Goal: Find specific page/section

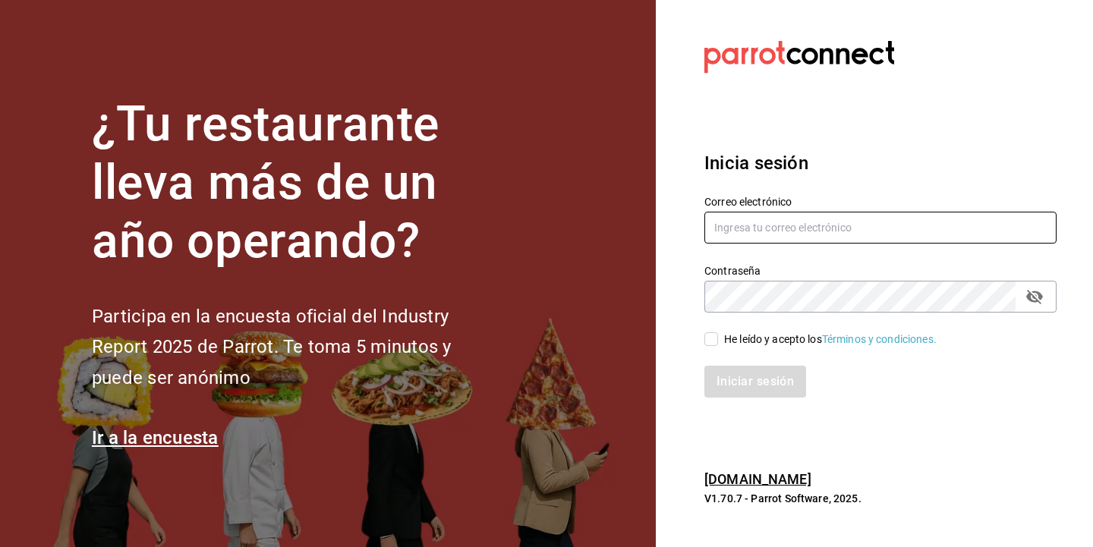
type input "[PERSON_NAME][EMAIL_ADDRESS][DOMAIN_NAME]"
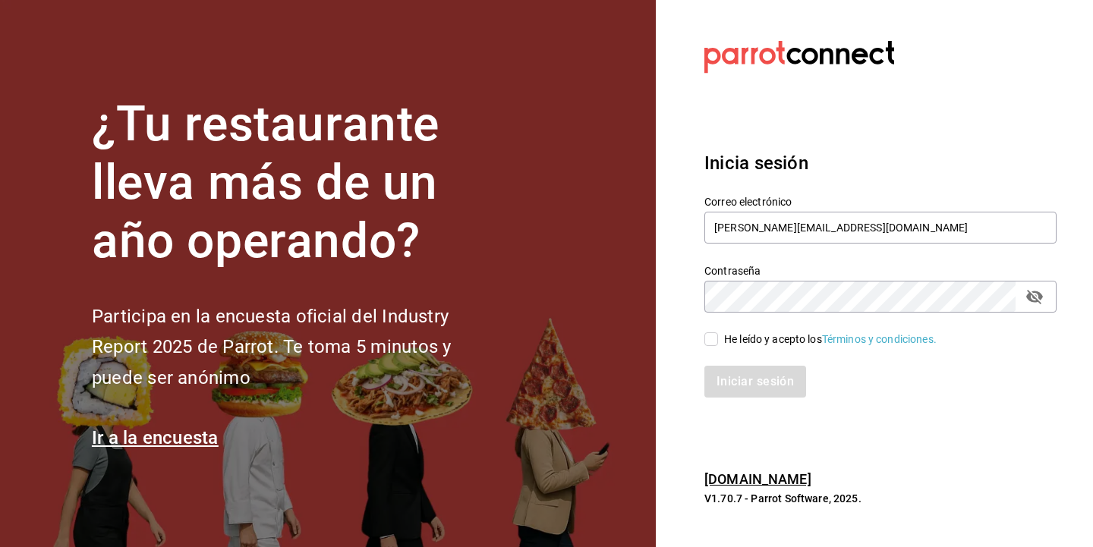
click at [713, 339] on input "He leído y acepto los Términos y condiciones." at bounding box center [711, 339] width 14 height 14
checkbox input "true"
click at [768, 385] on button "Iniciar sesión" at bounding box center [755, 382] width 103 height 32
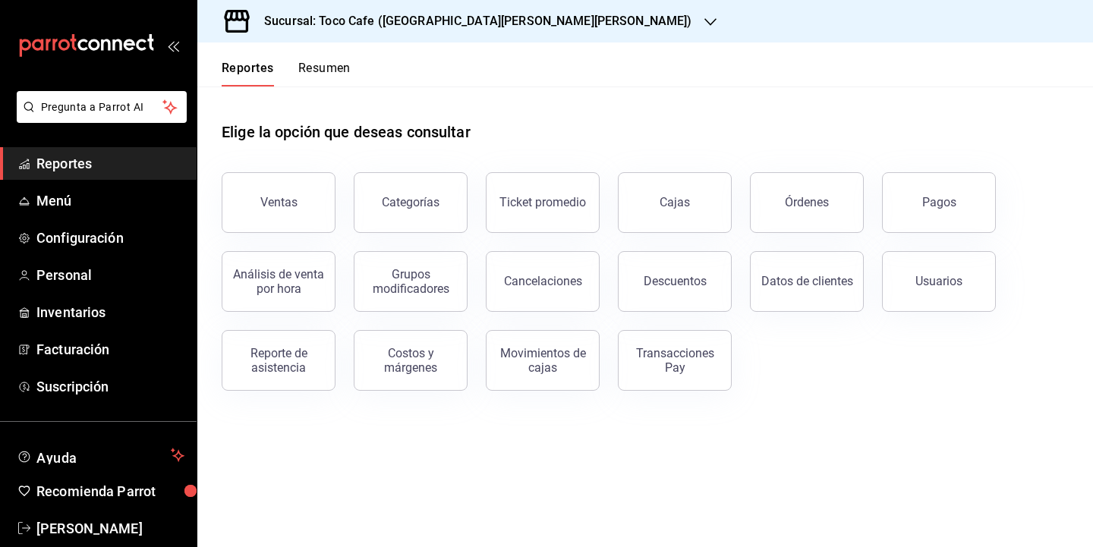
click at [92, 159] on span "Reportes" at bounding box center [110, 163] width 148 height 20
click at [950, 206] on div "Pagos" at bounding box center [939, 202] width 34 height 14
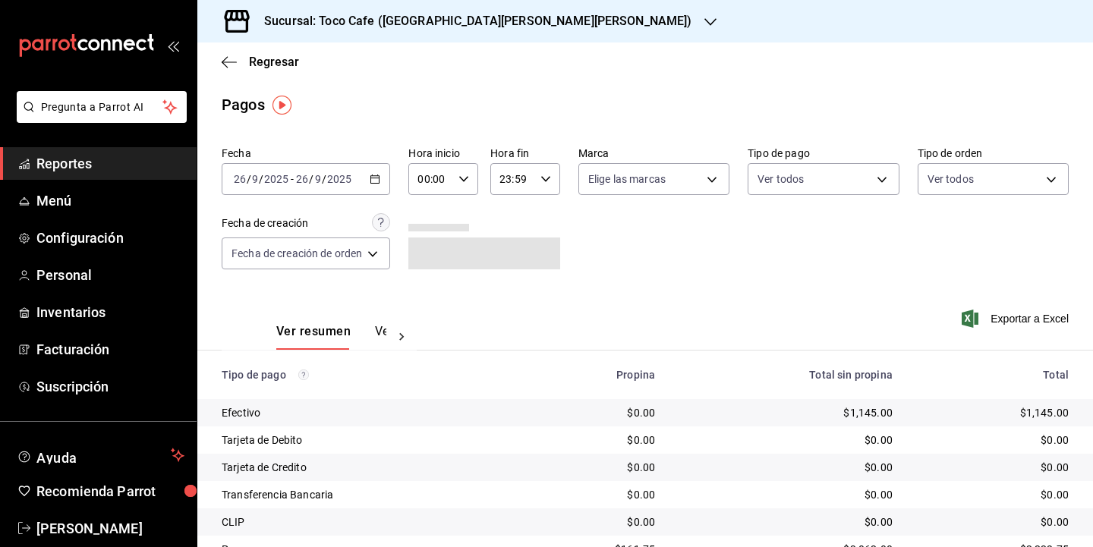
click at [357, 192] on div "2025-09-26 26 / 9 / 2025 - 2025-09-26 26 / 9 / 2025" at bounding box center [306, 179] width 168 height 32
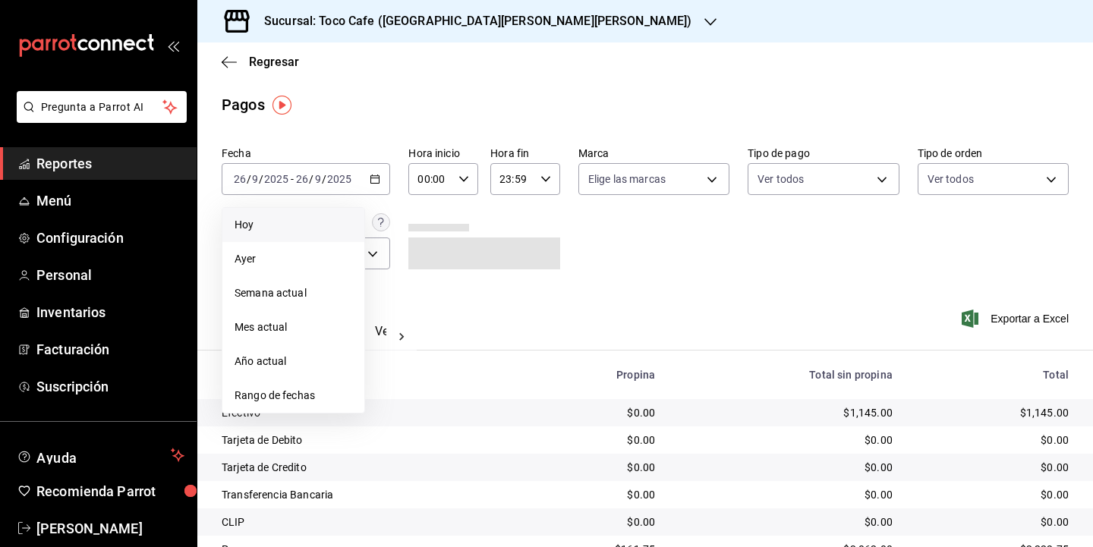
click at [305, 222] on span "Hoy" at bounding box center [293, 225] width 118 height 16
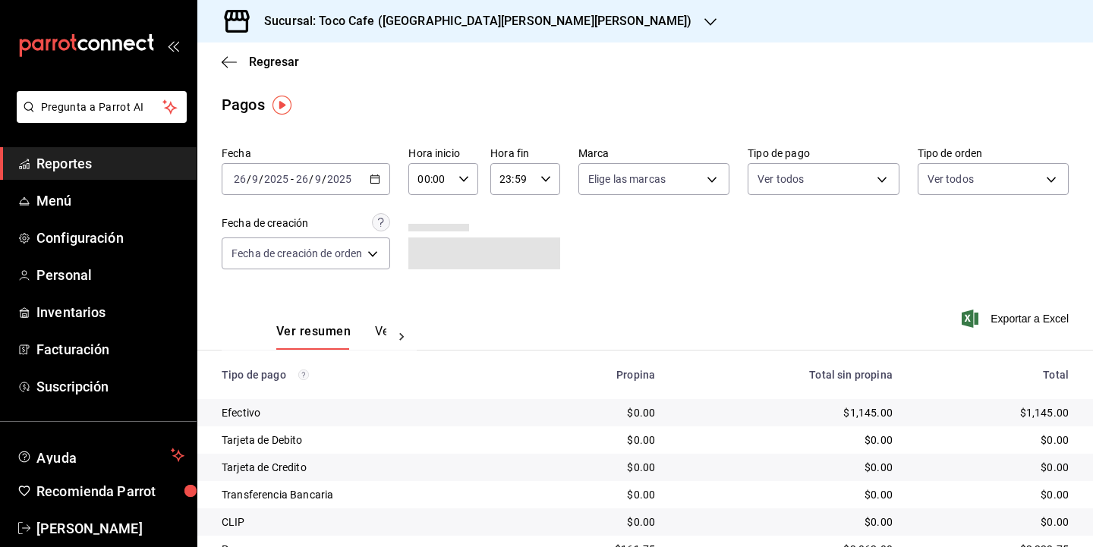
click at [837, 268] on div "Fecha 2025-09-26 26 / 9 / 2025 - 2025-09-26 26 / 9 / 2025 Hora inicio 00:00 Hor…" at bounding box center [645, 213] width 847 height 147
click at [800, 269] on div "Fecha 2025-09-26 26 / 9 / 2025 - 2025-09-26 26 / 9 / 2025 Hora inicio 00:00 Hor…" at bounding box center [645, 213] width 847 height 147
click at [971, 256] on div "Fecha 2025-09-26 26 / 9 / 2025 - 2025-09-26 26 / 9 / 2025 Hora inicio 00:00 Hor…" at bounding box center [645, 213] width 847 height 147
click at [916, 80] on div "Regresar" at bounding box center [644, 61] width 895 height 39
